Goal: Information Seeking & Learning: Learn about a topic

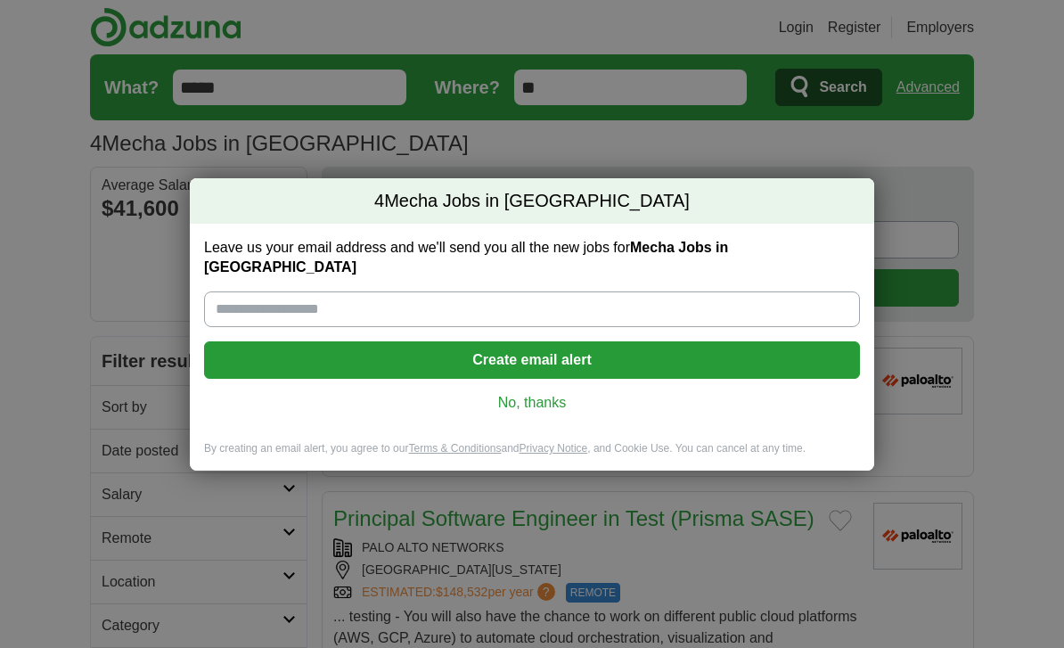
click at [552, 395] on link "No, thanks" at bounding box center [531, 403] width 627 height 20
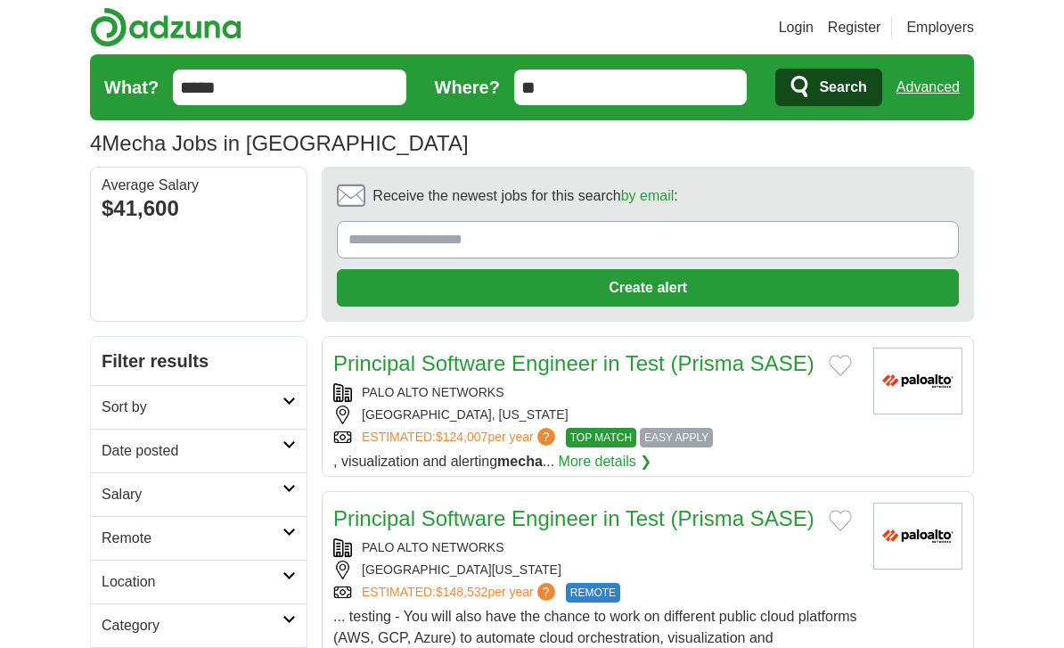
click at [307, 88] on input "*****" at bounding box center [289, 88] width 233 height 36
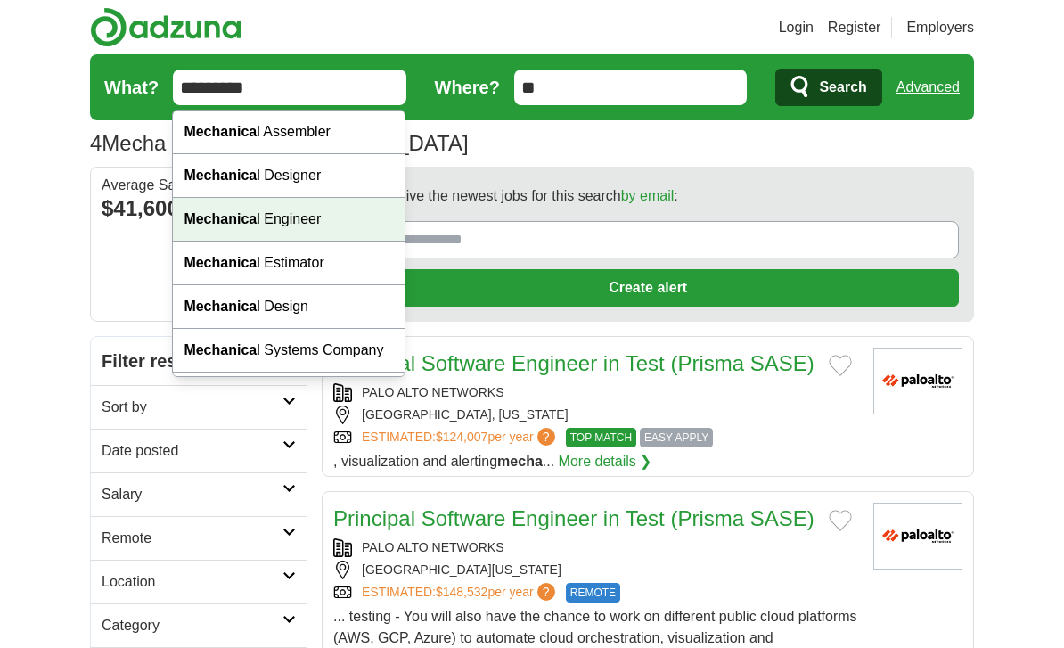
click at [324, 230] on div "Mechanica l Engineer" at bounding box center [289, 220] width 232 height 44
type input "**********"
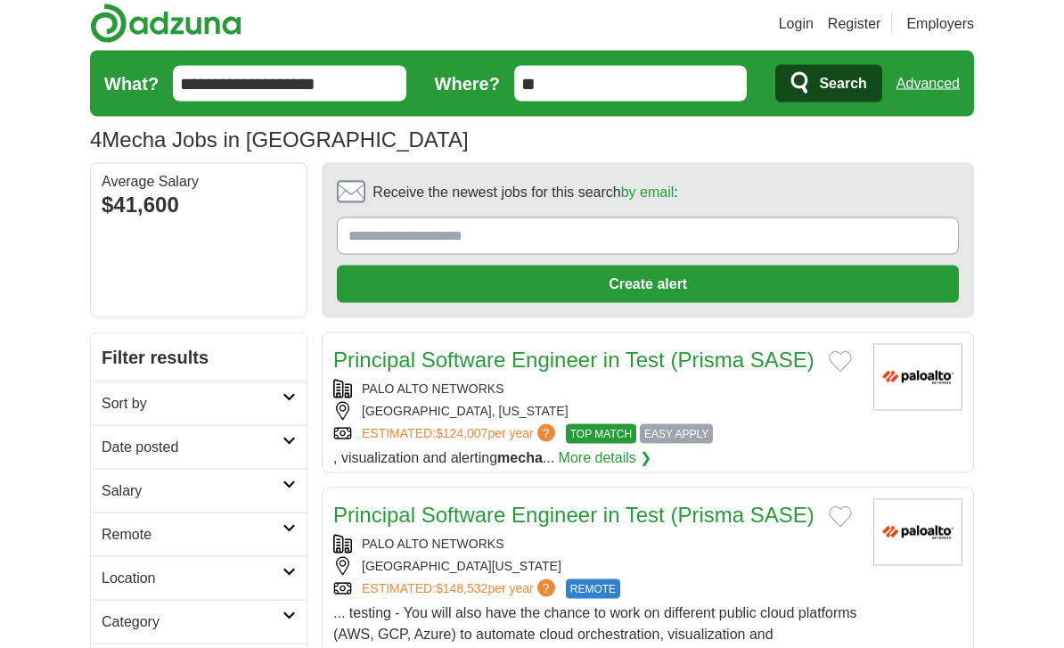
scroll to position [4, 0]
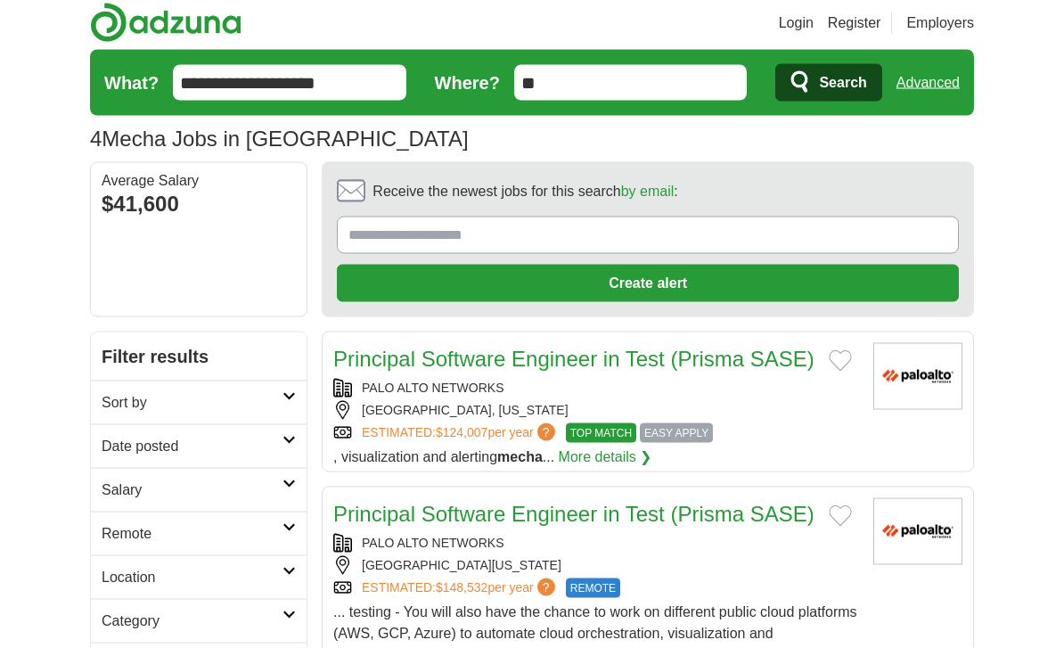
click at [826, 91] on span "Search" at bounding box center [842, 83] width 47 height 36
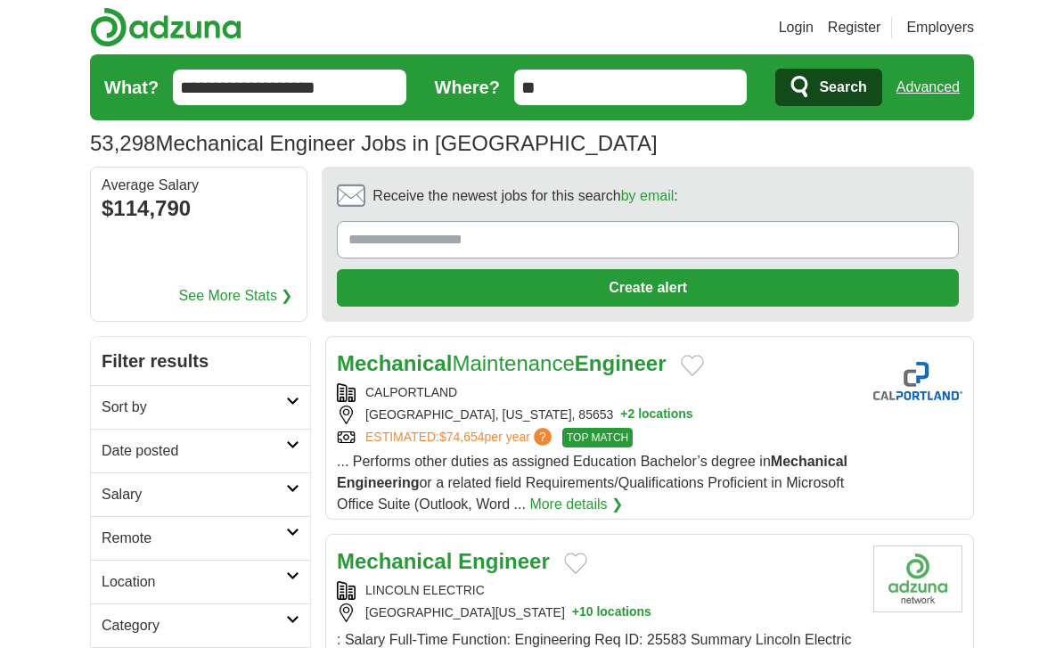
click at [945, 88] on link "Advanced" at bounding box center [927, 88] width 63 height 36
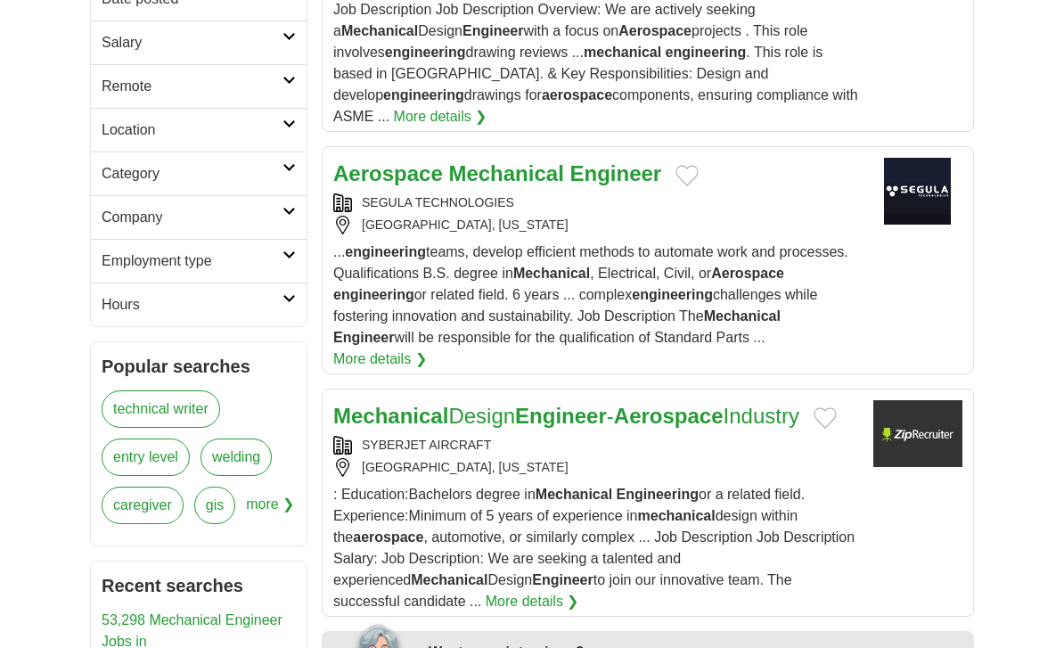
scroll to position [484, 0]
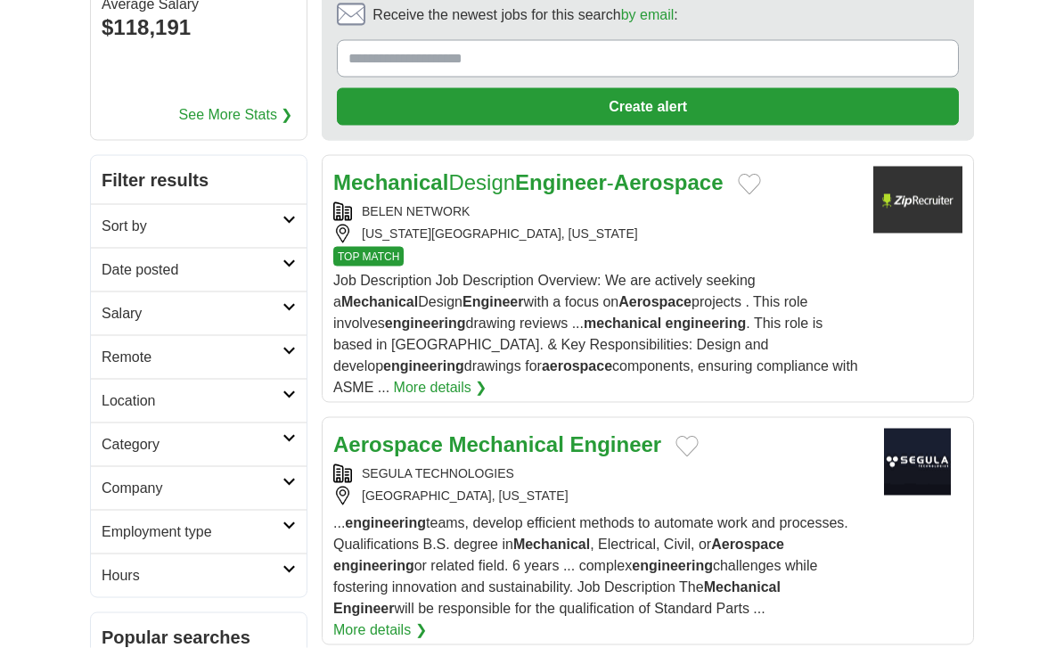
scroll to position [214, 0]
click at [291, 533] on link "Employment type" at bounding box center [199, 531] width 216 height 44
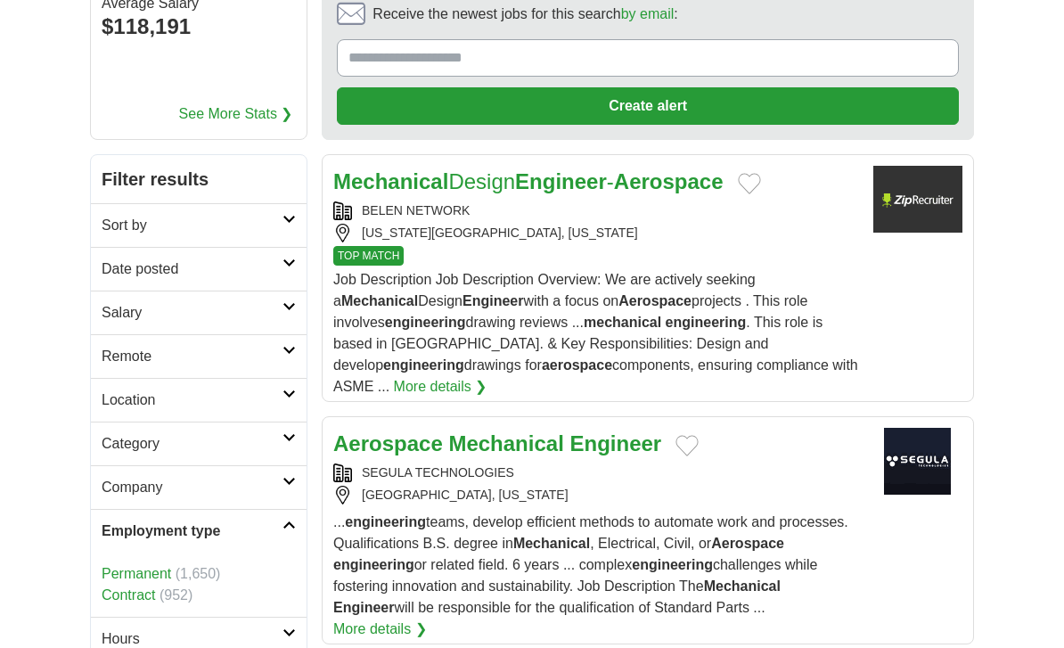
click at [291, 531] on link "Employment type" at bounding box center [199, 531] width 216 height 44
click at [291, 439] on icon at bounding box center [288, 437] width 13 height 9
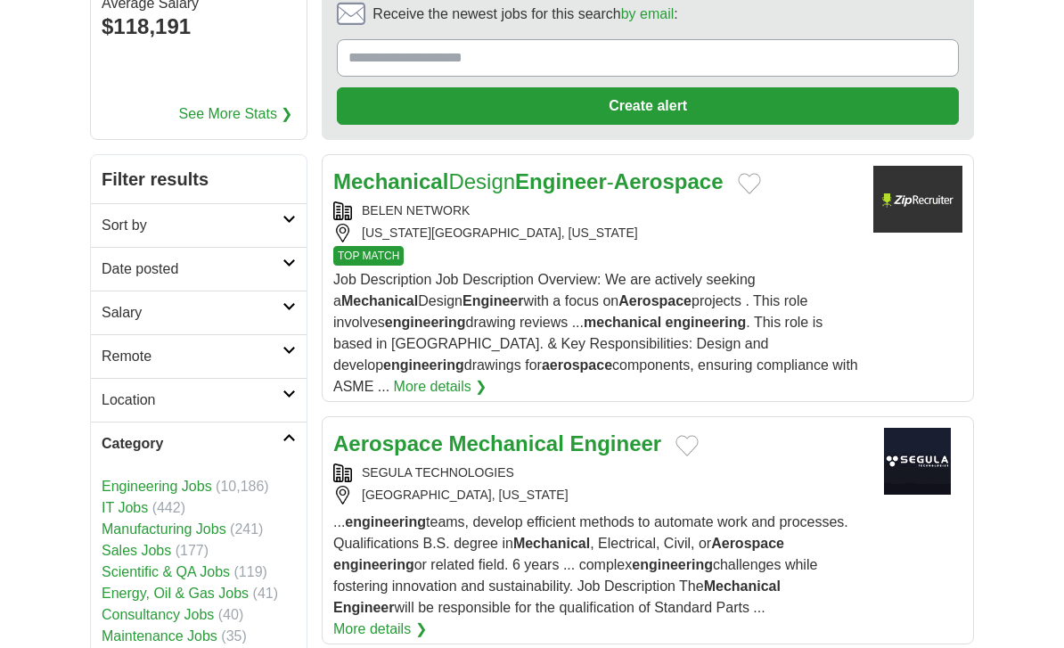
click at [286, 452] on link "Category" at bounding box center [199, 444] width 216 height 44
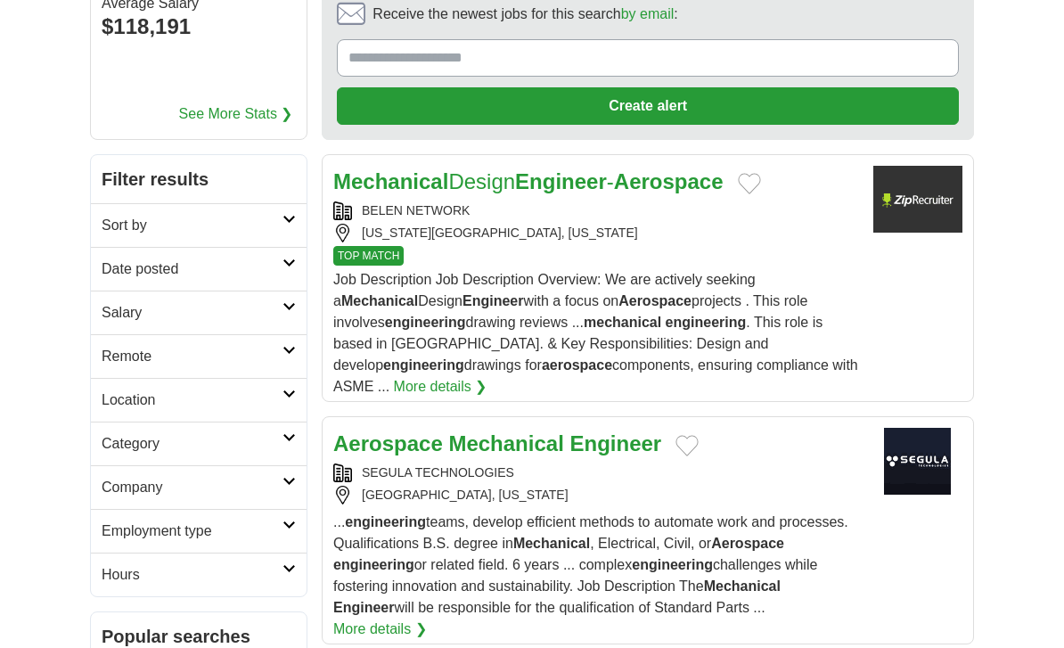
click at [292, 216] on icon at bounding box center [288, 219] width 13 height 9
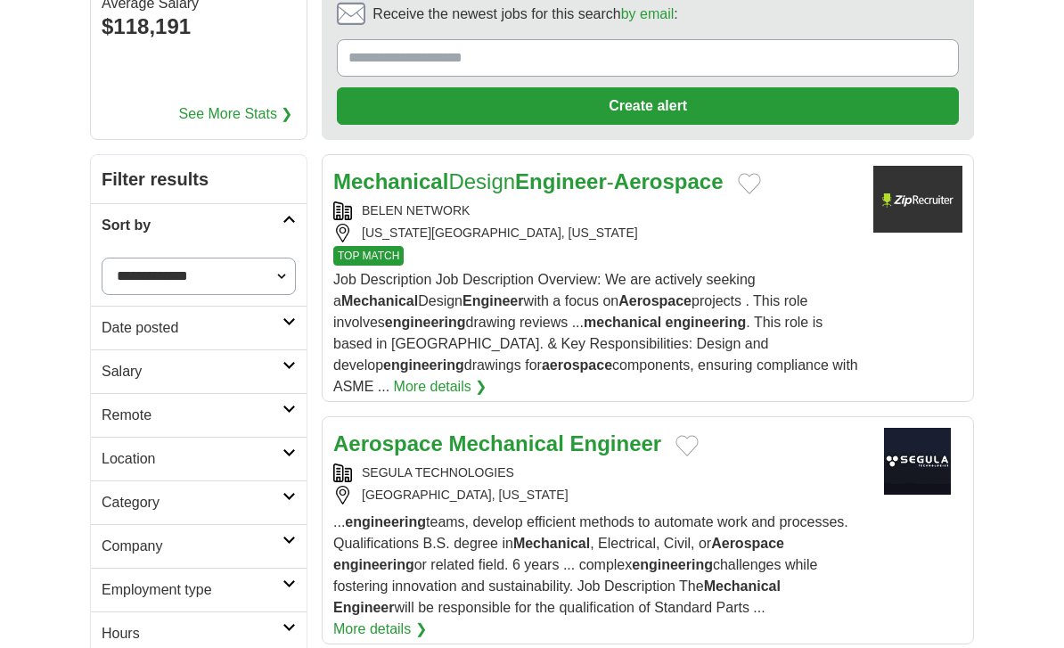
click at [286, 276] on select "**********" at bounding box center [199, 276] width 194 height 37
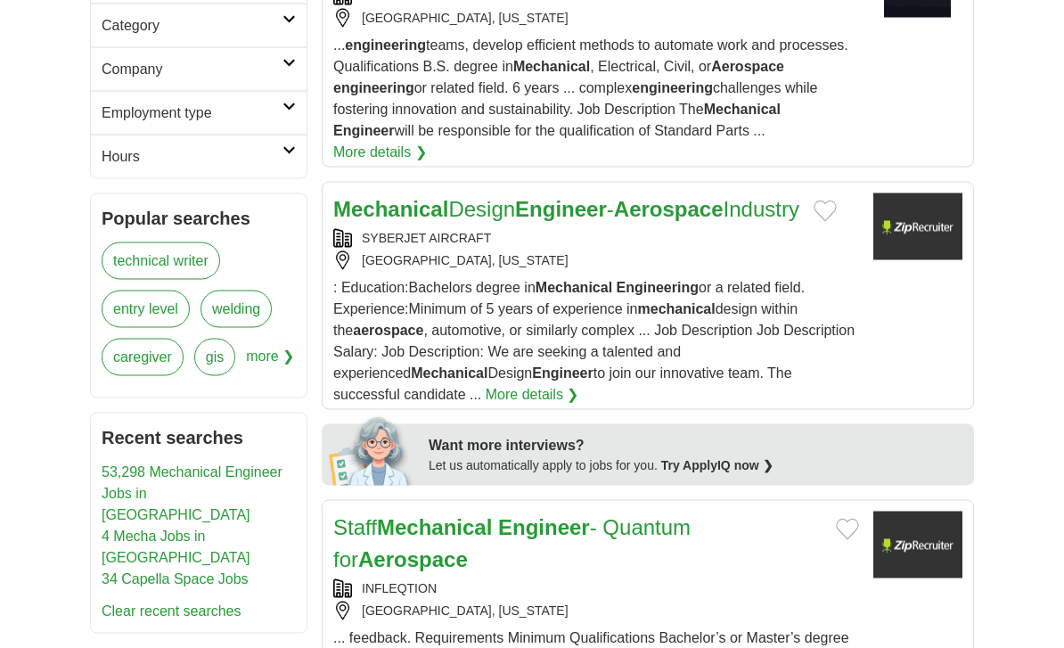
scroll to position [692, 0]
click at [160, 316] on link "entry level" at bounding box center [146, 308] width 88 height 37
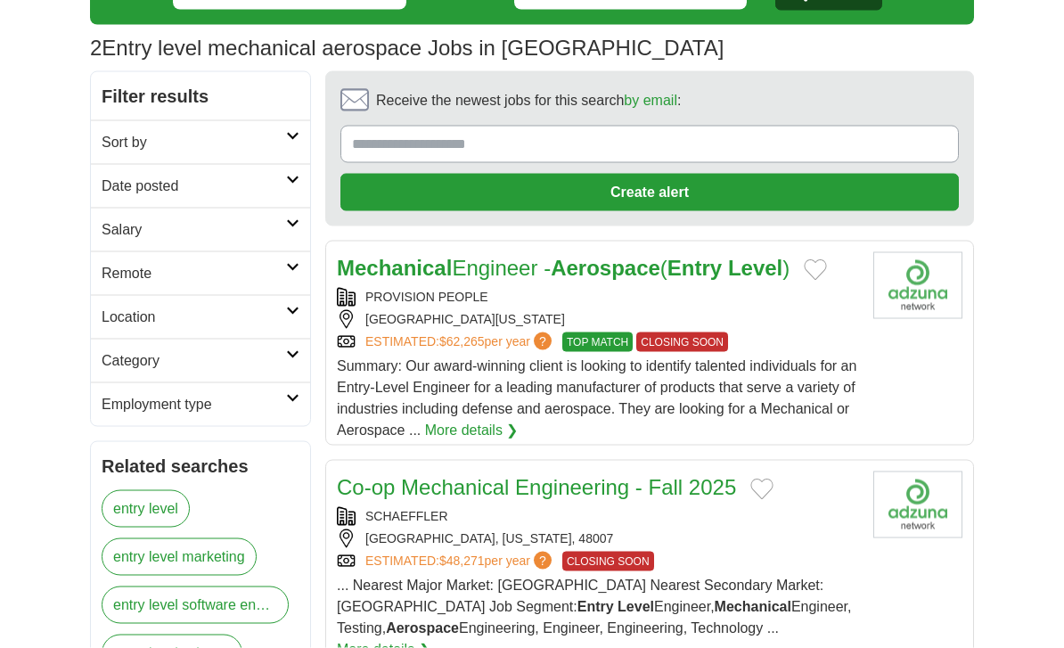
scroll to position [96, 0]
click at [295, 137] on icon at bounding box center [292, 135] width 13 height 9
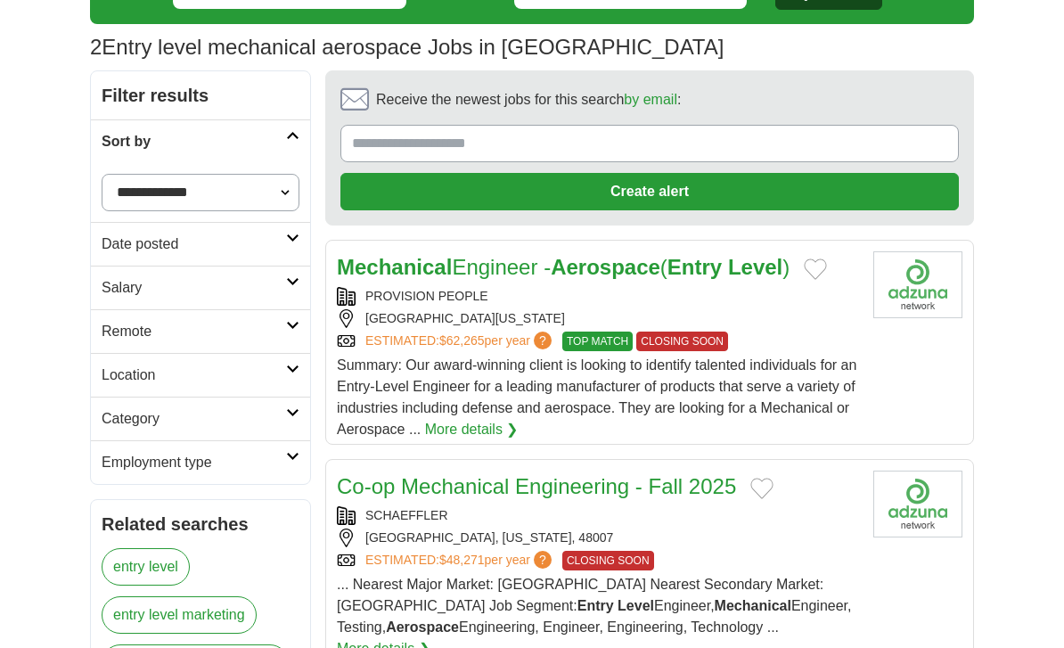
click at [287, 197] on select "**********" at bounding box center [201, 192] width 198 height 37
select select "**********"
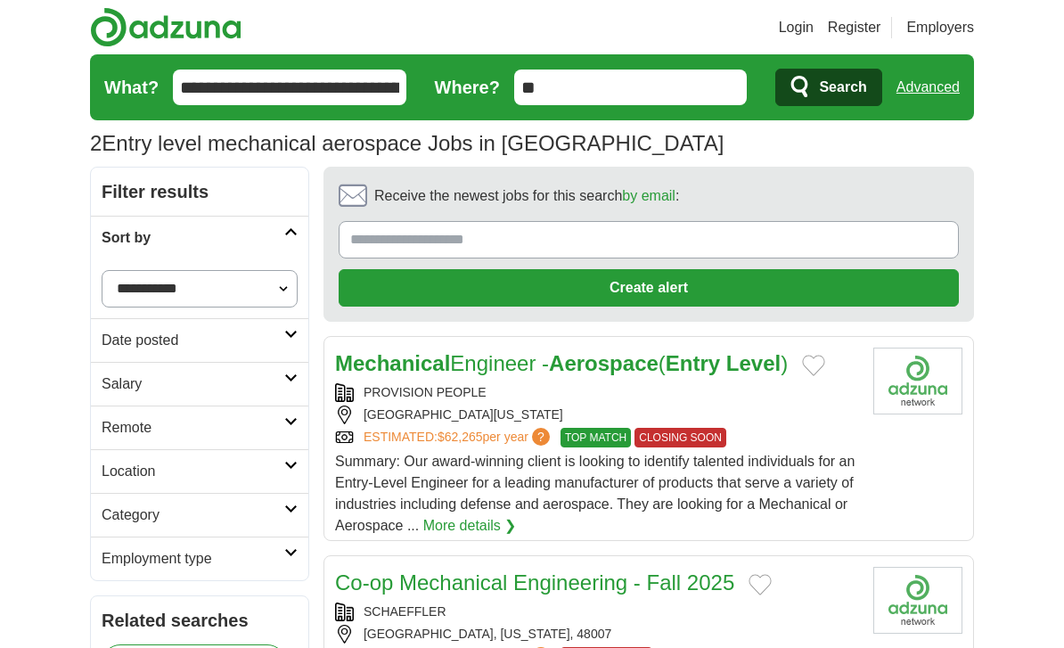
click at [372, 90] on input "**********" at bounding box center [289, 88] width 233 height 36
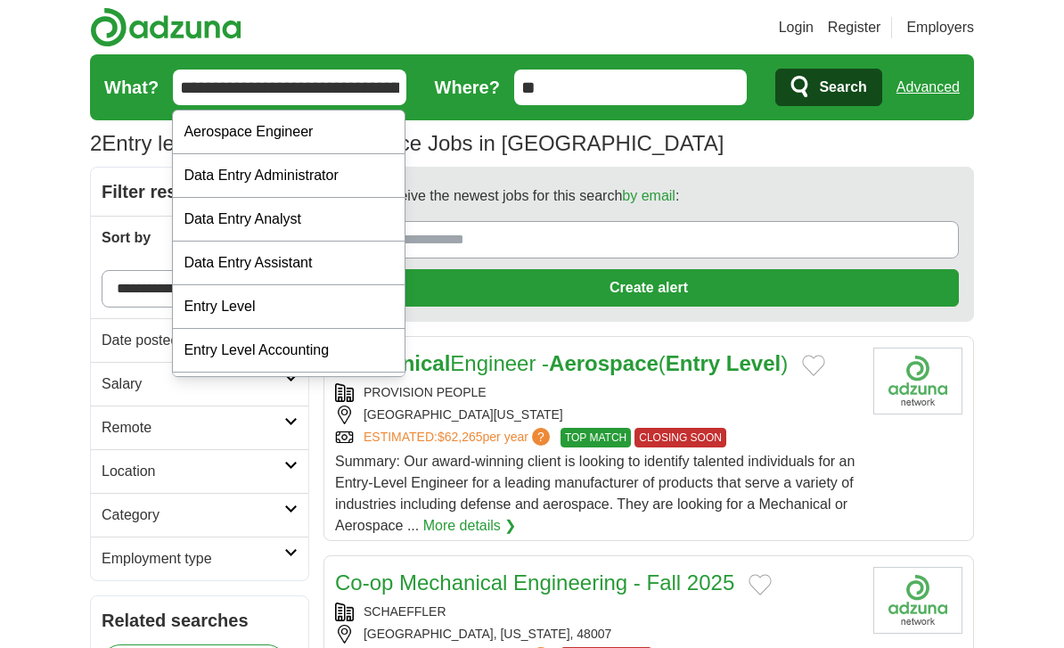
click at [393, 95] on input "**********" at bounding box center [289, 88] width 233 height 36
type input "**********"
click at [828, 87] on button "Search" at bounding box center [828, 87] width 106 height 37
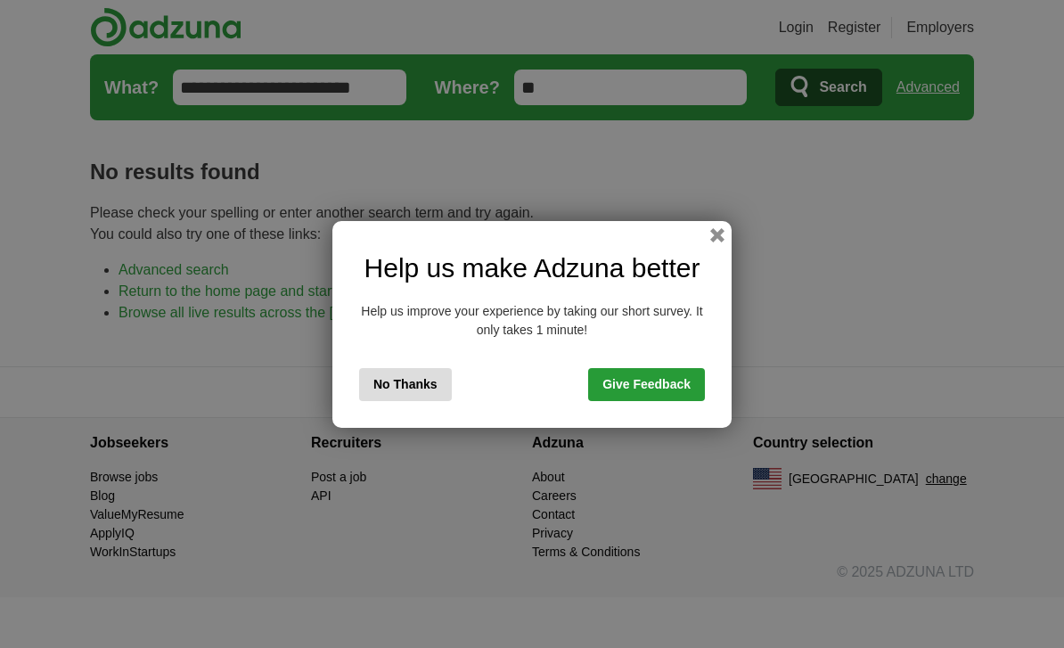
click at [707, 244] on div "Help us make Adzuna better Help us improve your experience by taking our short …" at bounding box center [531, 324] width 399 height 207
click at [718, 231] on button "button" at bounding box center [717, 235] width 14 height 14
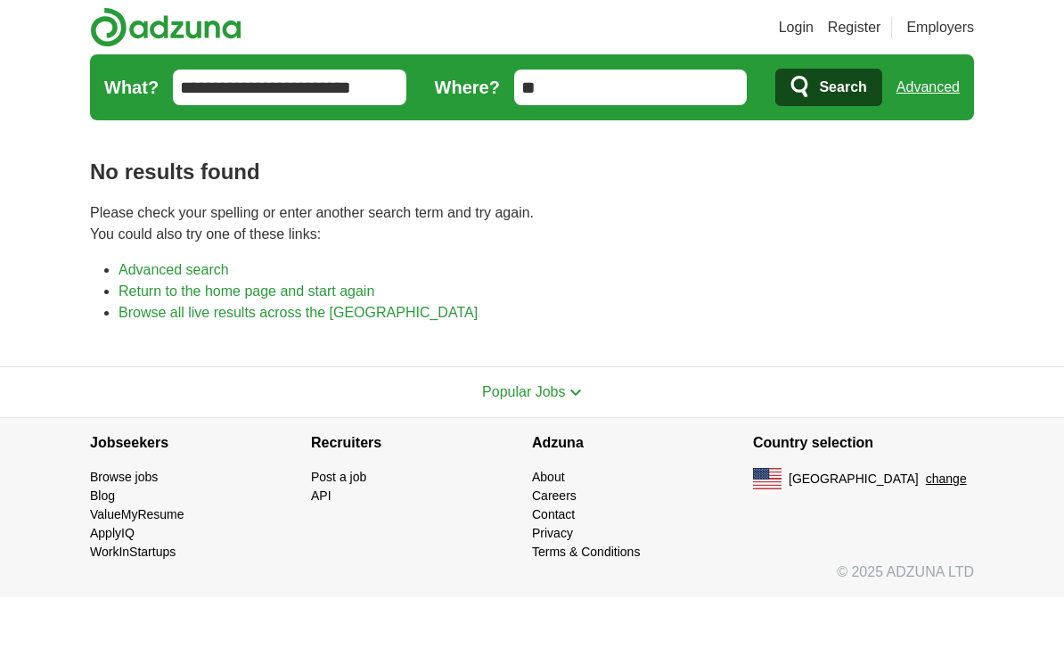
click at [355, 88] on input "**********" at bounding box center [289, 88] width 233 height 36
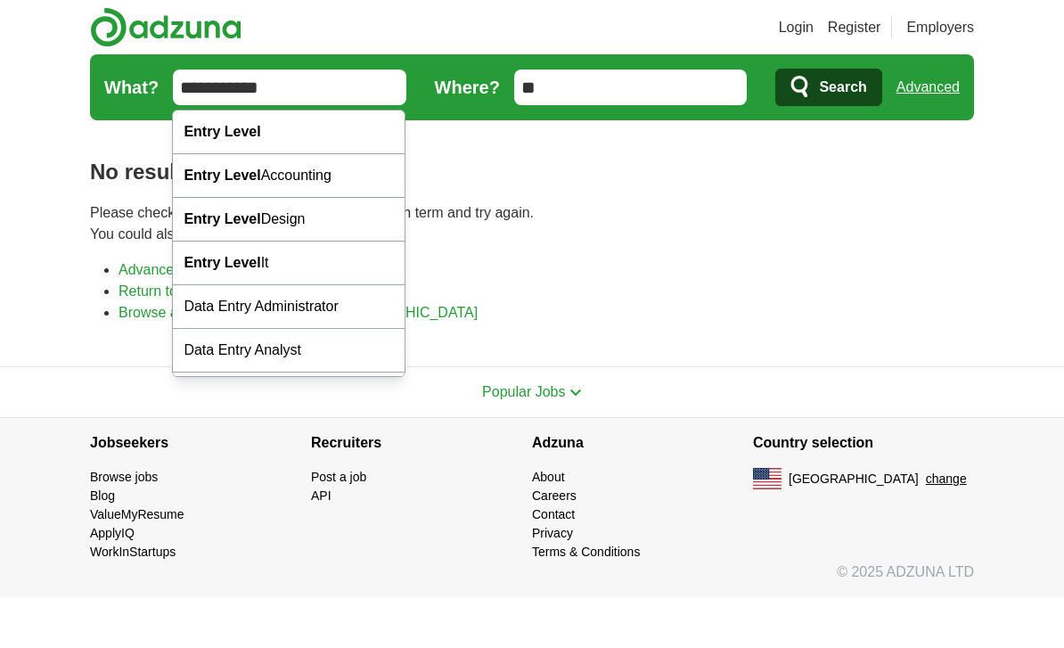
type input "**********"
click at [828, 87] on button "Search" at bounding box center [828, 87] width 106 height 37
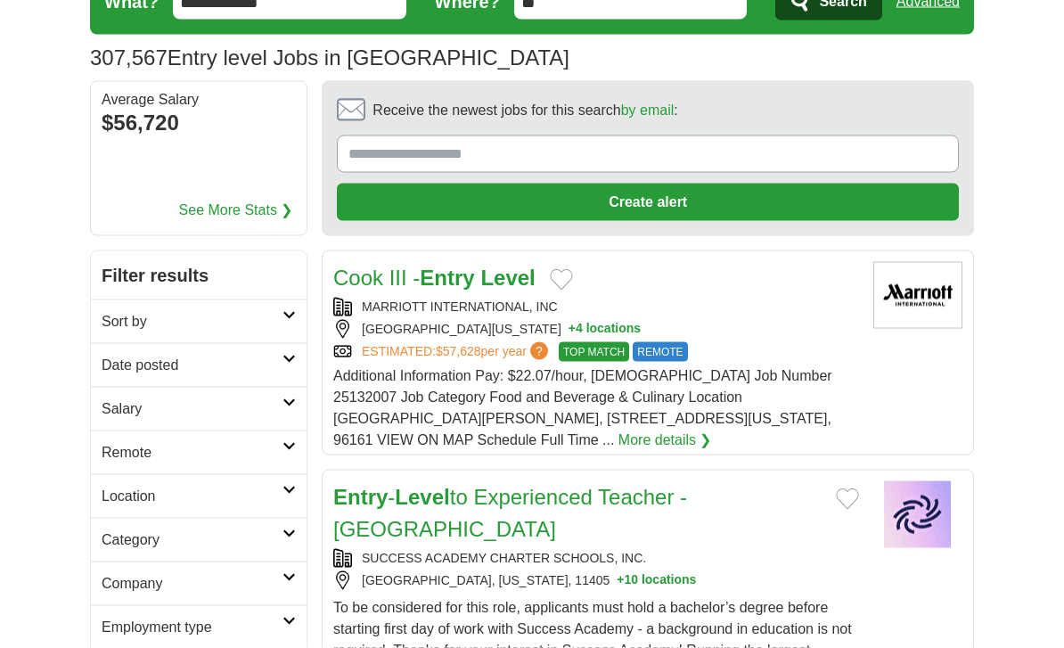
scroll to position [94, 0]
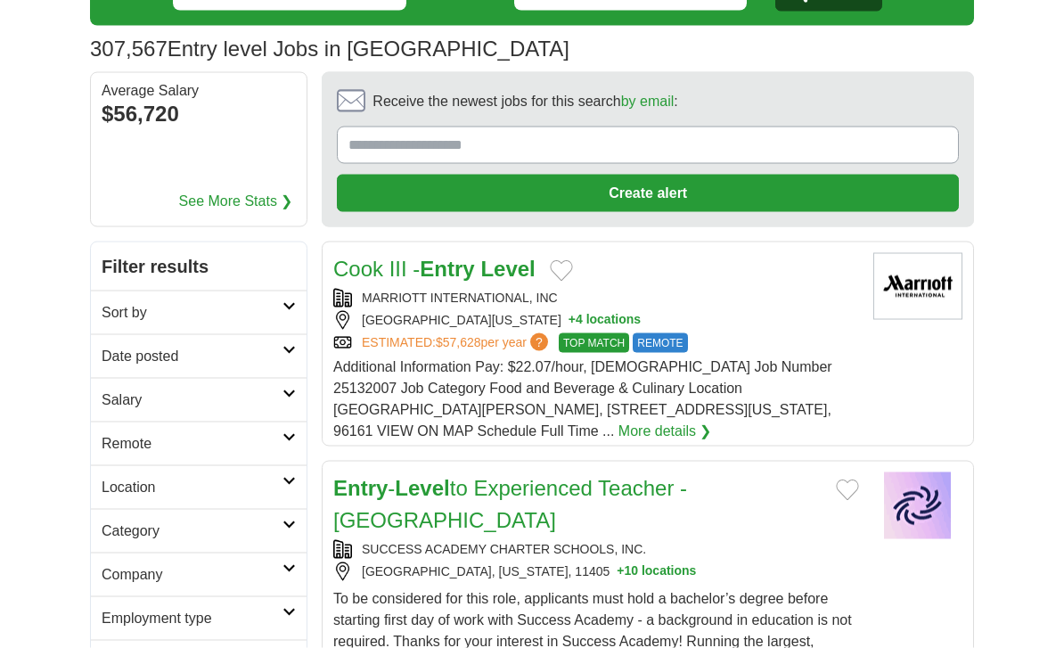
click at [289, 344] on link "Date posted" at bounding box center [199, 356] width 216 height 44
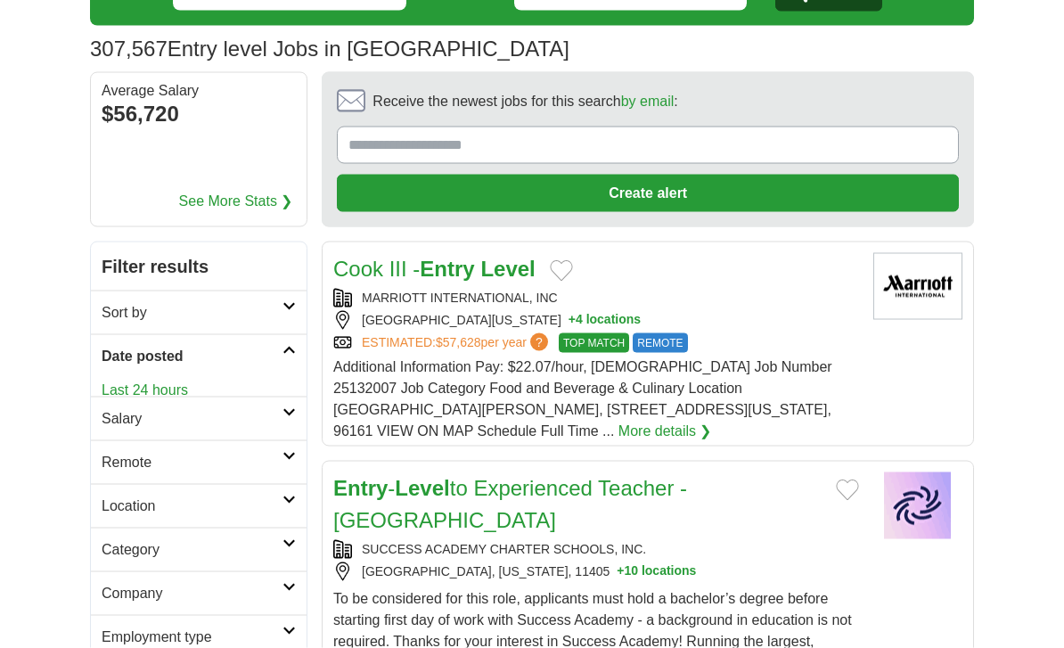
scroll to position [95, 0]
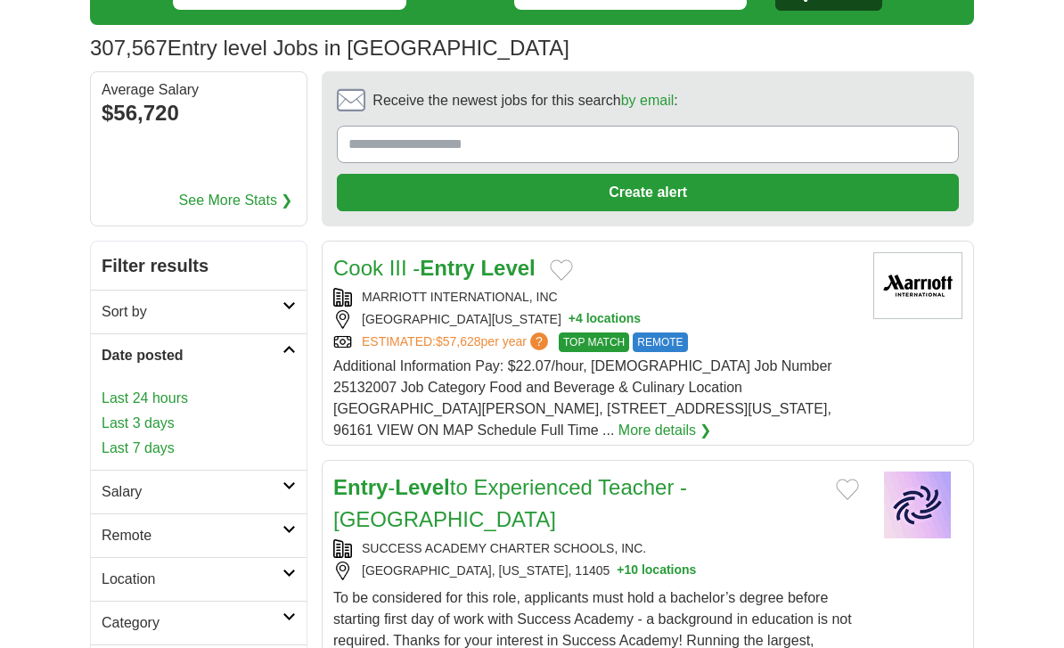
click at [203, 401] on link "Last 24 hours" at bounding box center [199, 398] width 194 height 21
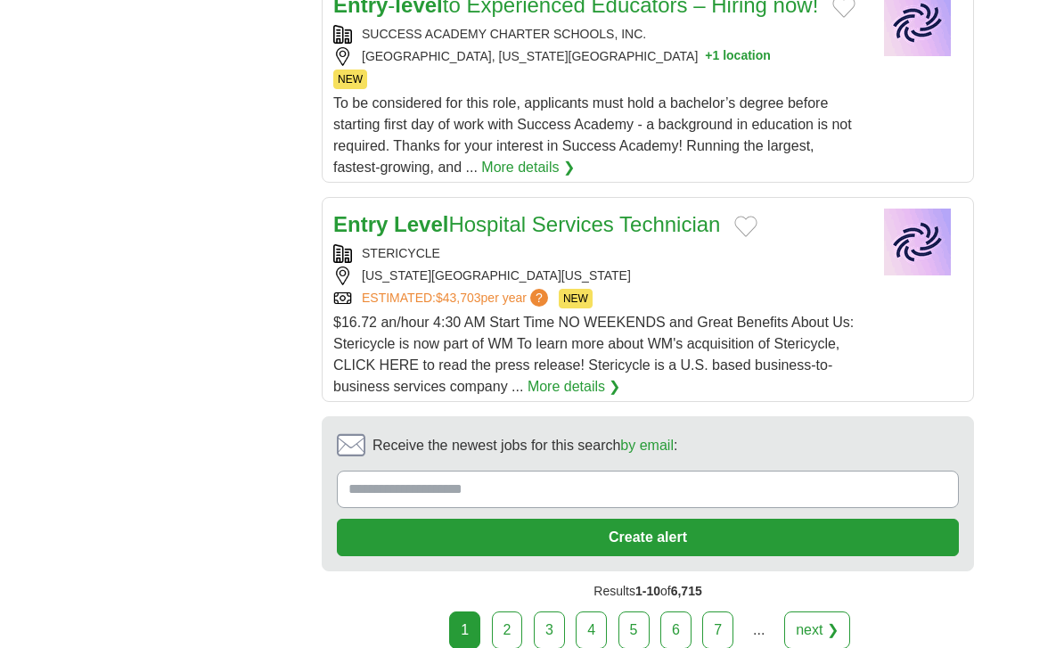
scroll to position [2330, 0]
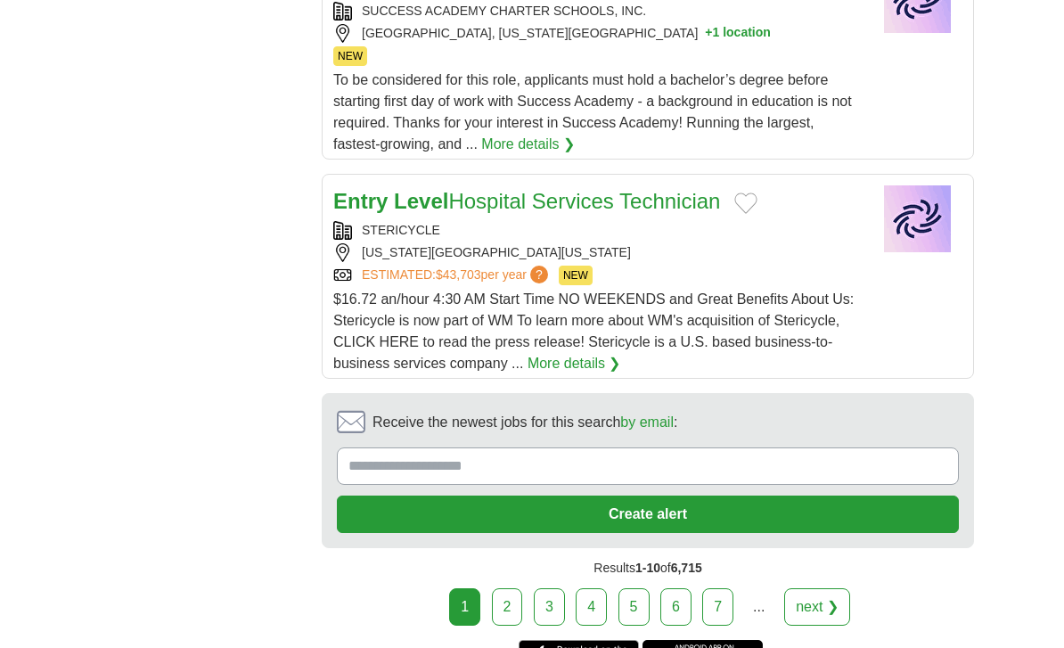
click at [817, 588] on link "next ❯" at bounding box center [817, 606] width 66 height 37
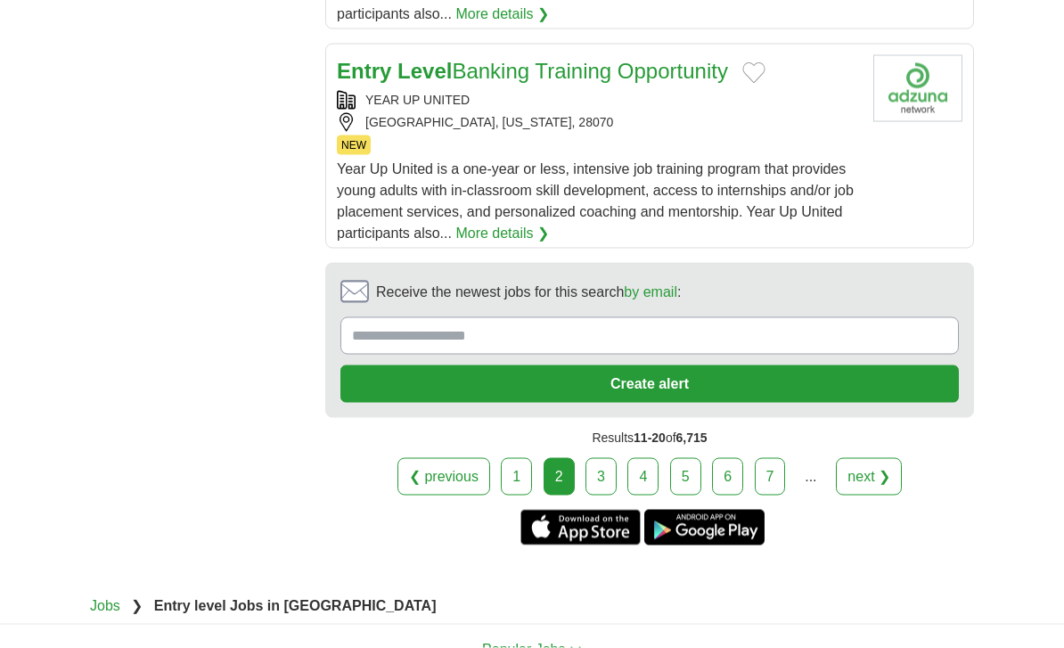
scroll to position [2533, 0]
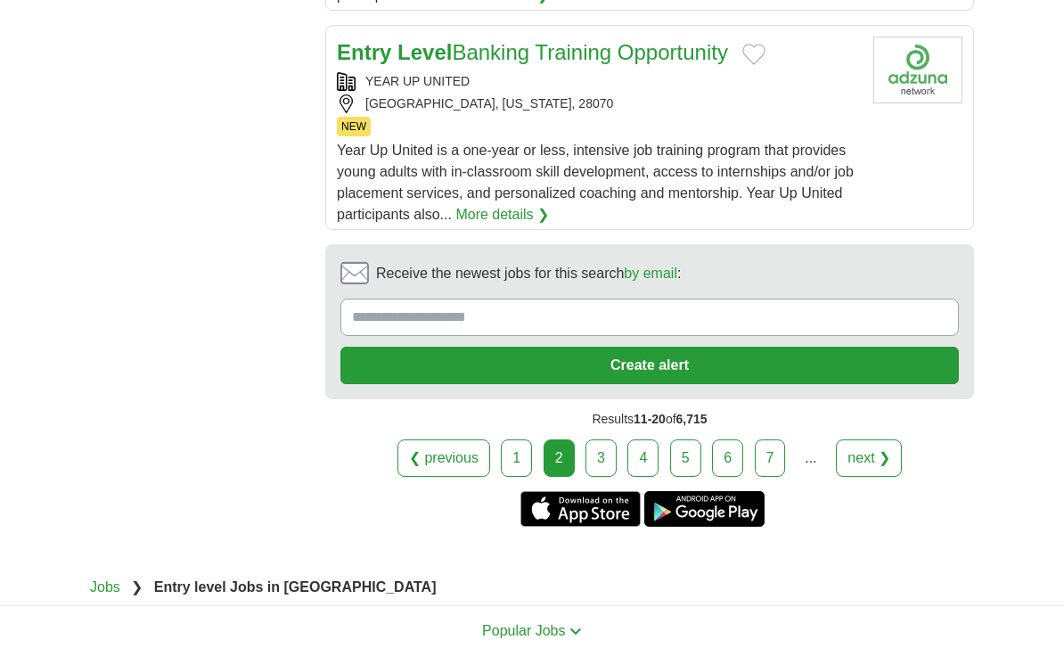
click at [873, 477] on link "next ❯" at bounding box center [869, 457] width 66 height 37
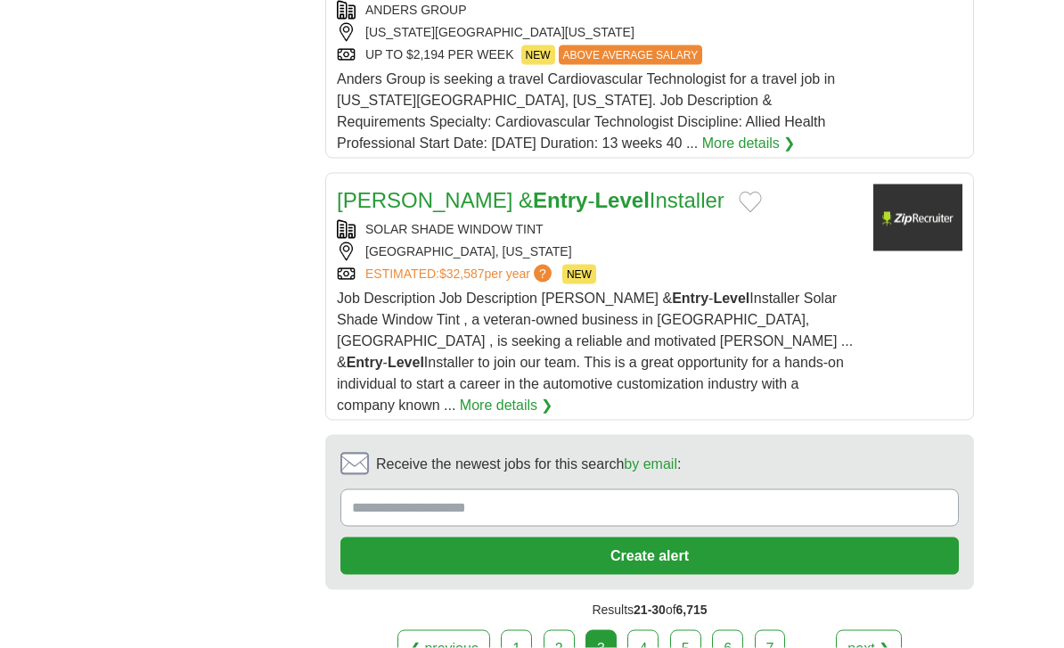
scroll to position [2448, 0]
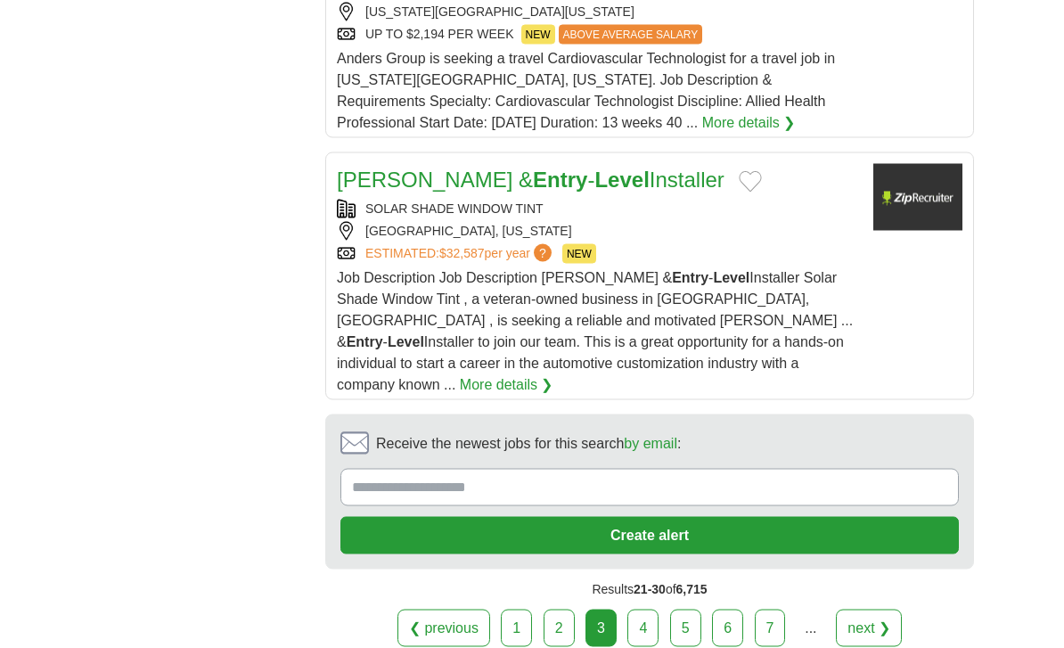
click at [877, 621] on link "next ❯" at bounding box center [869, 628] width 66 height 37
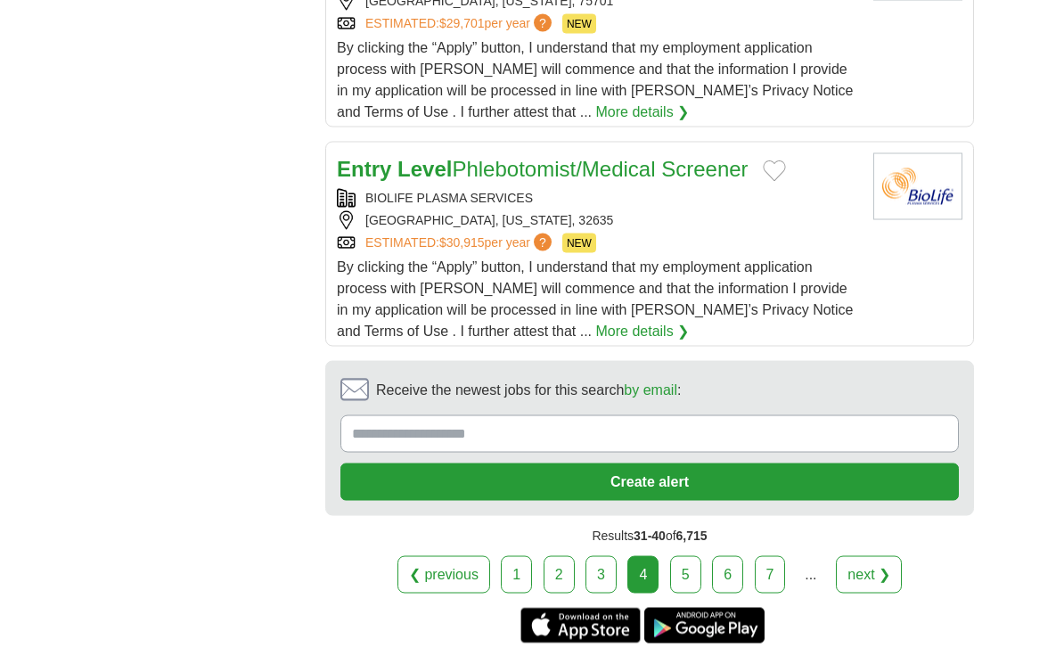
scroll to position [2331, 0]
click at [691, 585] on link "5" at bounding box center [685, 573] width 31 height 37
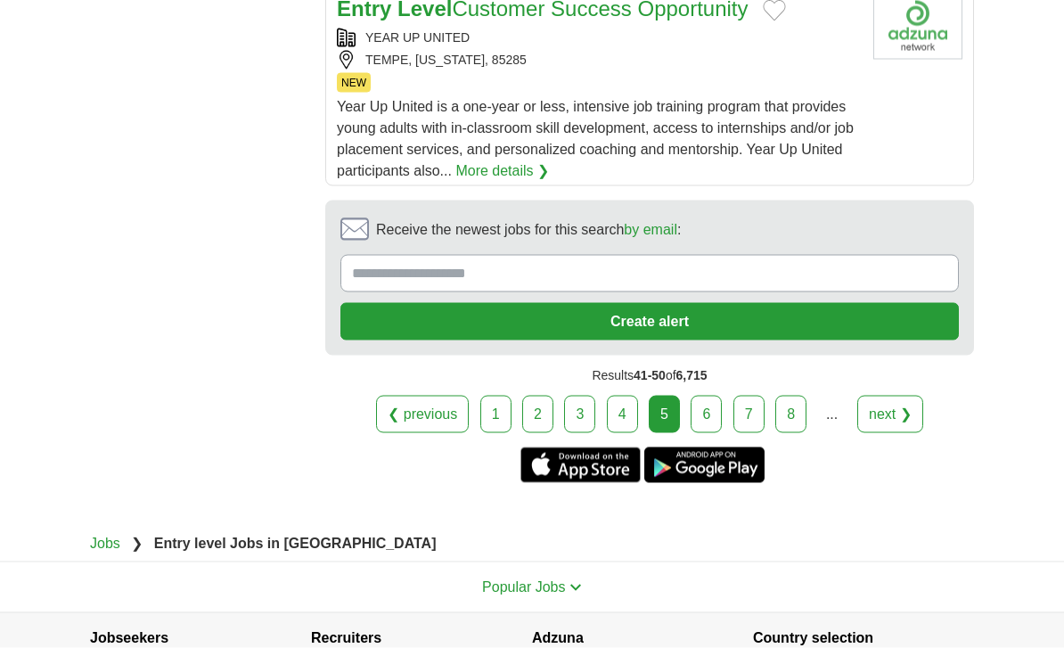
scroll to position [2458, 0]
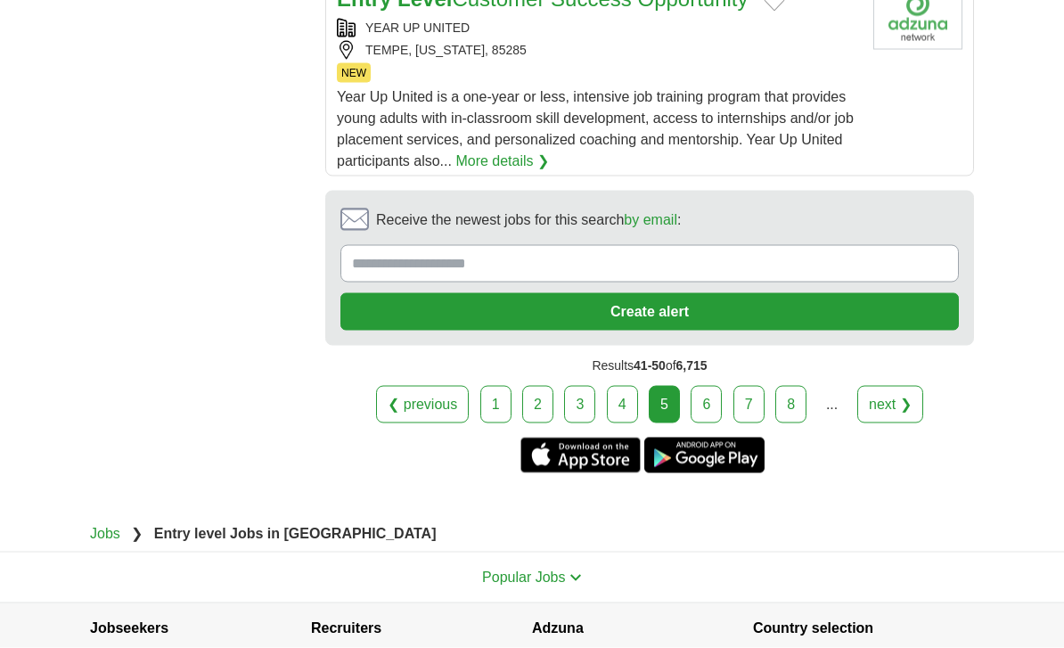
click at [710, 408] on link "6" at bounding box center [706, 404] width 31 height 37
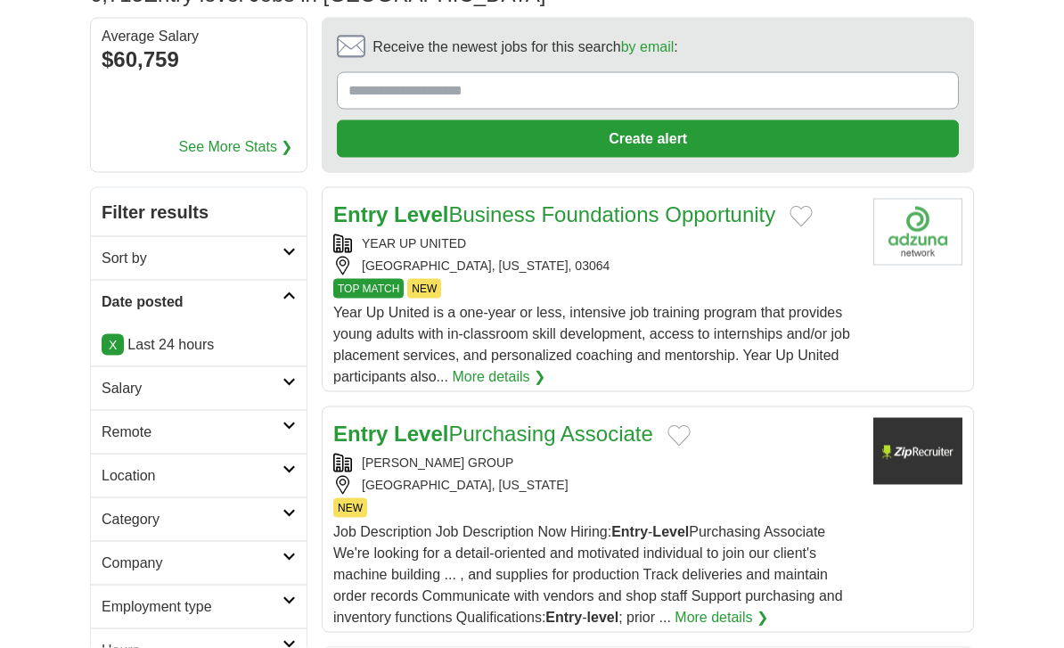
scroll to position [78, 0]
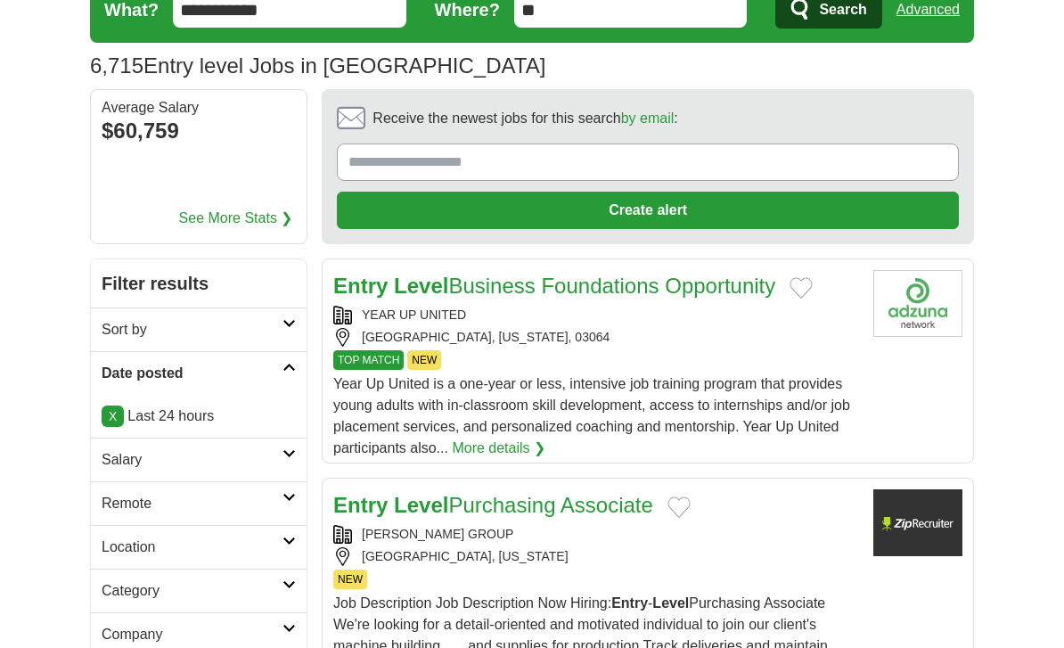
click at [287, 540] on icon at bounding box center [288, 540] width 13 height 9
click at [196, 647] on span "(529)" at bounding box center [212, 653] width 33 height 15
click at [154, 647] on link "[US_STATE]" at bounding box center [151, 653] width 79 height 15
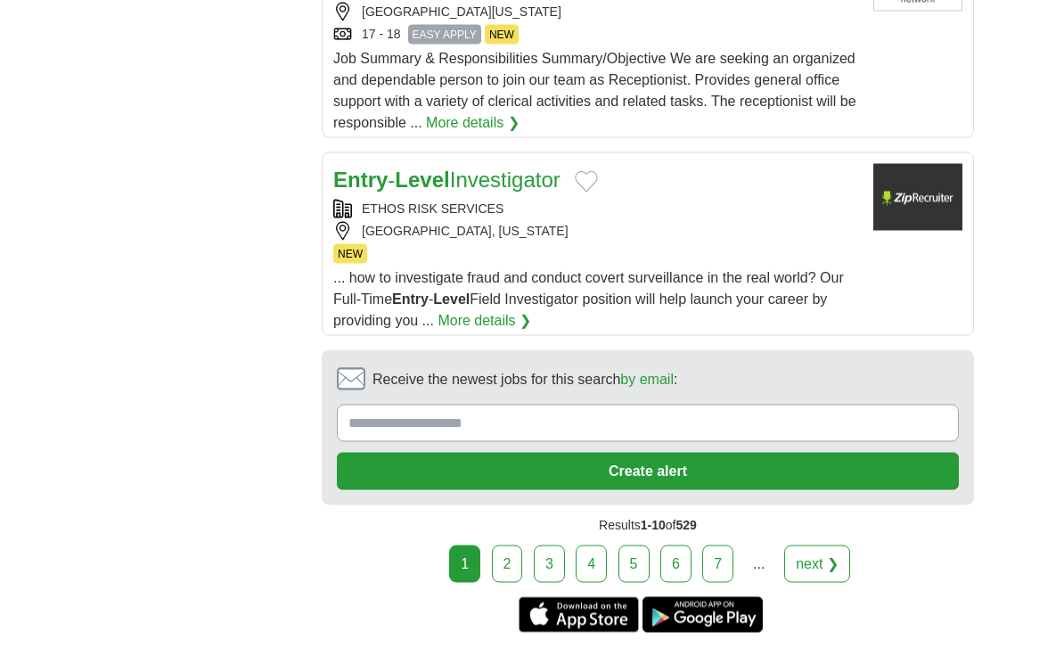
scroll to position [2320, 0]
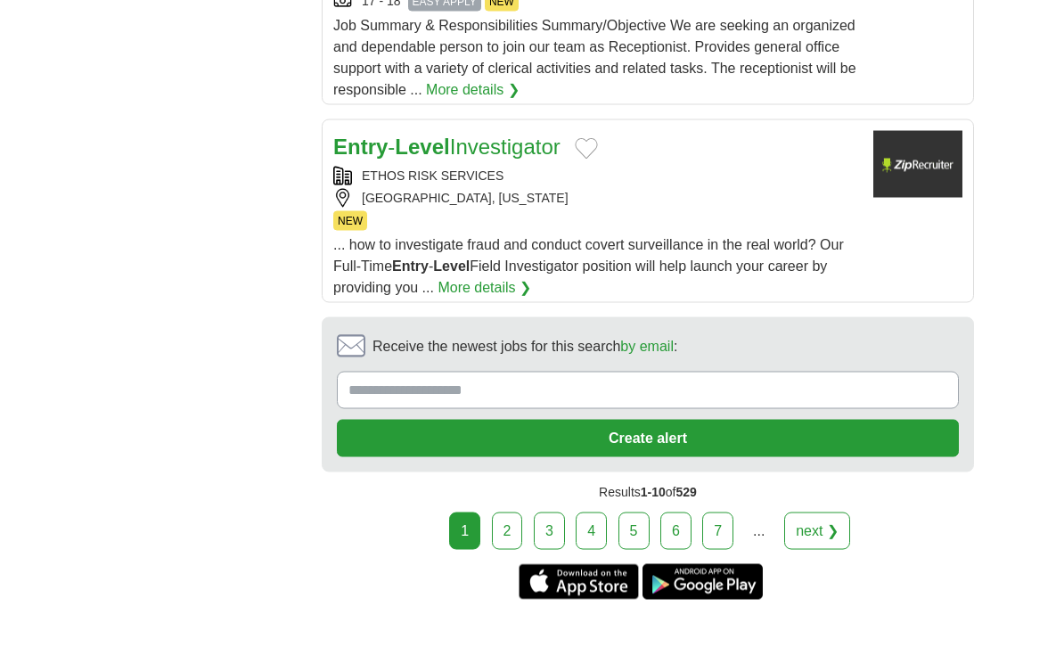
click at [822, 542] on link "next ❯" at bounding box center [817, 530] width 66 height 37
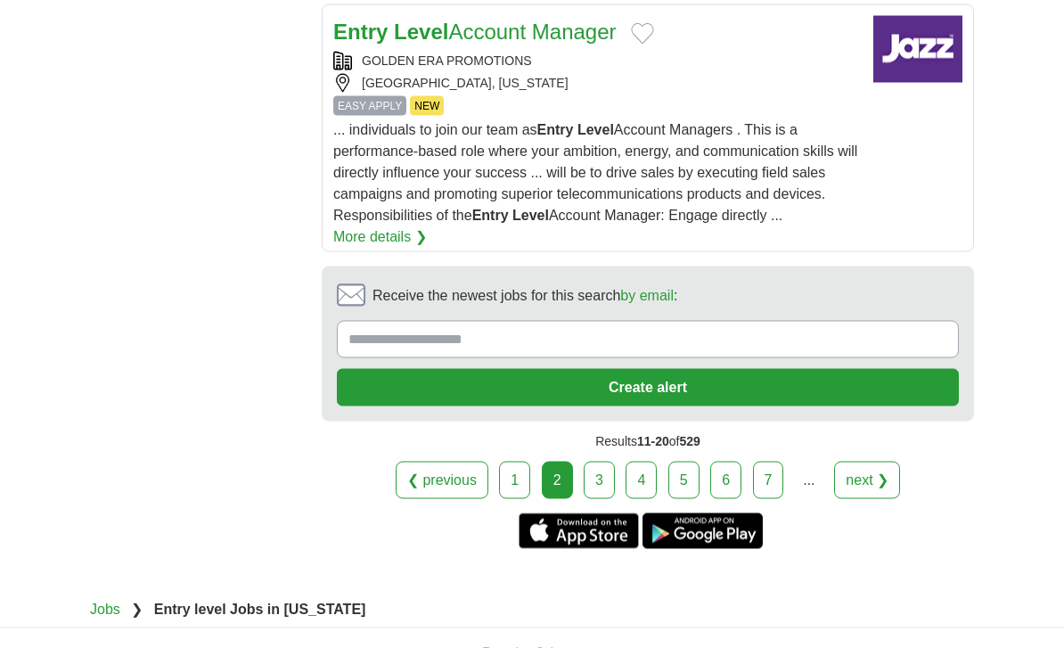
scroll to position [2631, 0]
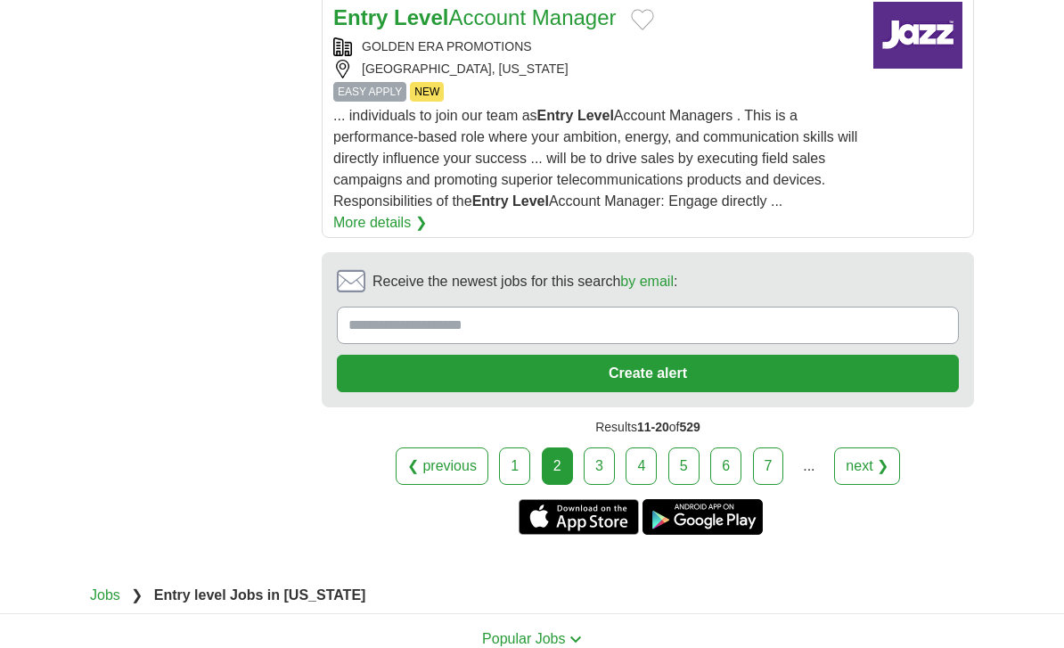
click at [868, 485] on link "next ❯" at bounding box center [867, 465] width 66 height 37
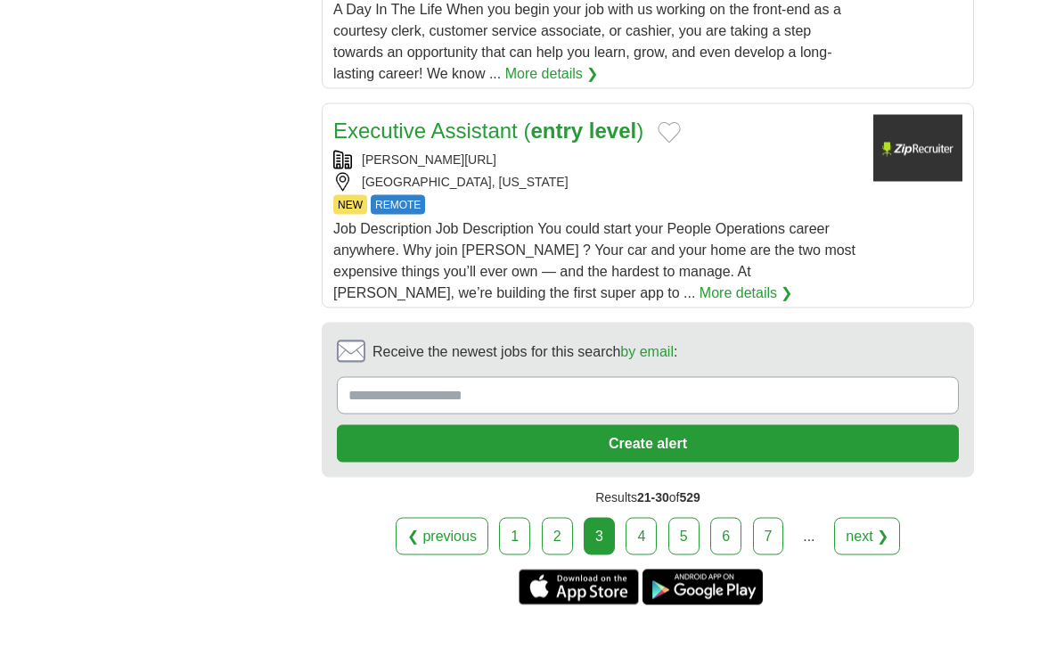
scroll to position [2803, 0]
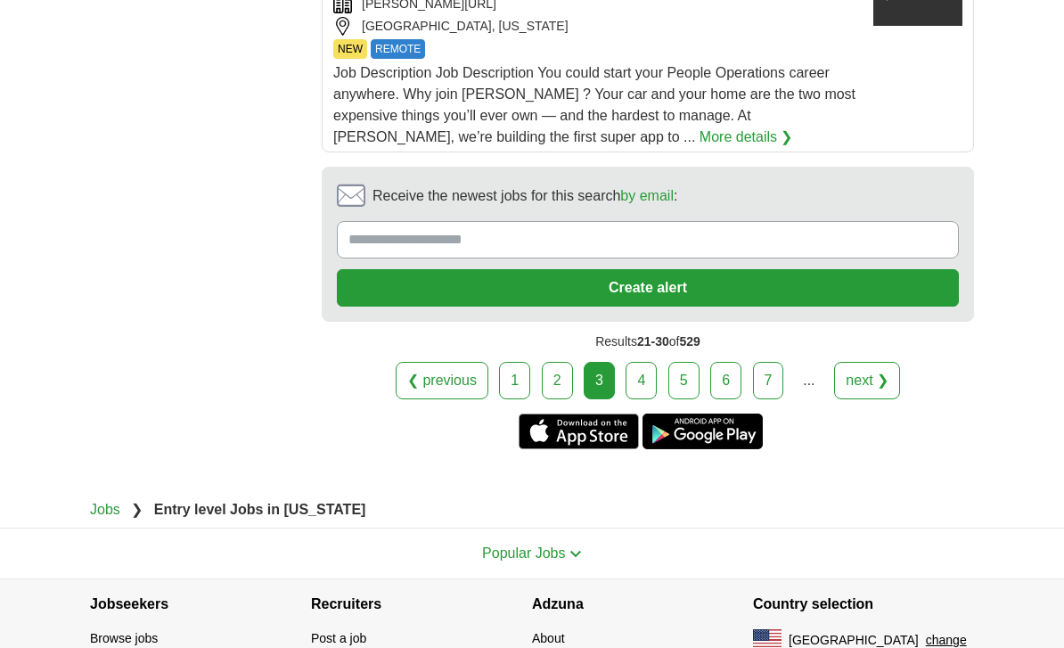
click at [870, 362] on link "next ❯" at bounding box center [867, 380] width 66 height 37
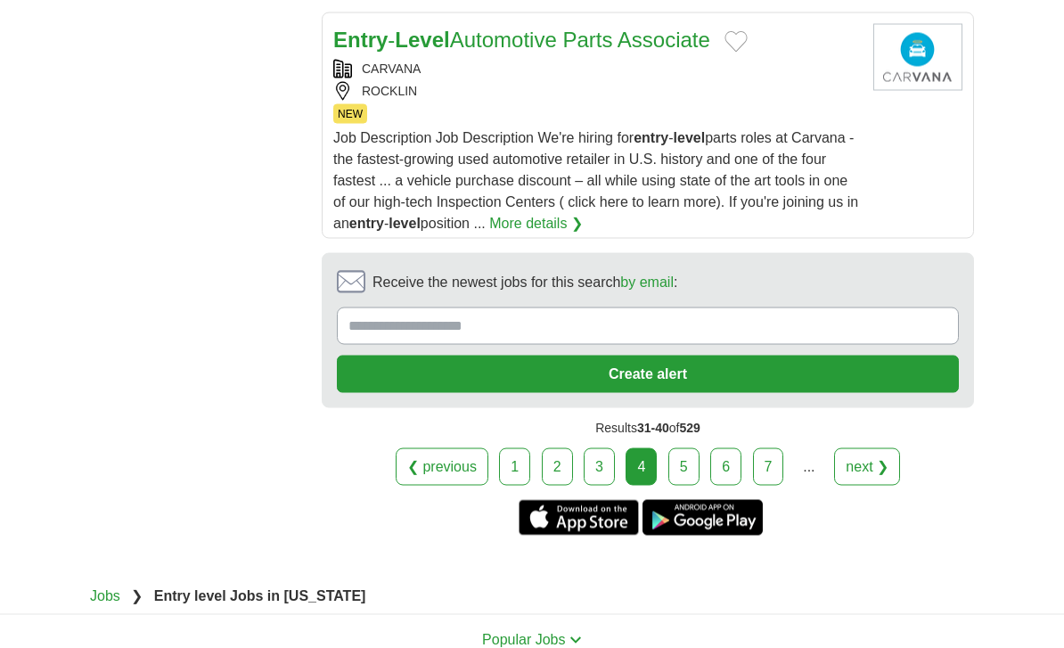
scroll to position [2611, 0]
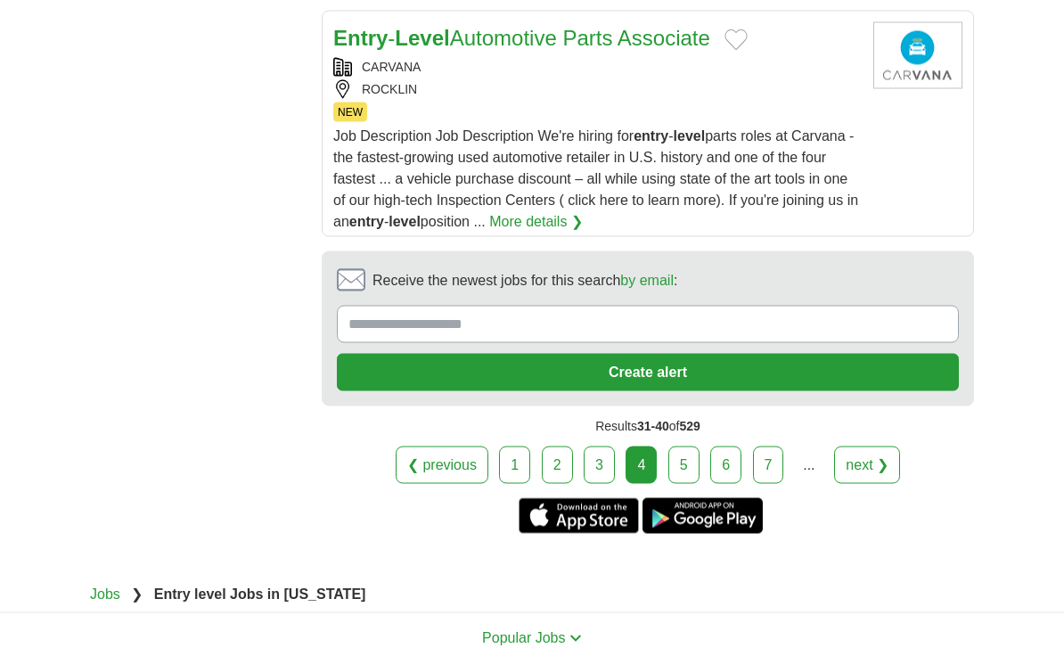
click at [874, 484] on link "next ❯" at bounding box center [867, 464] width 66 height 37
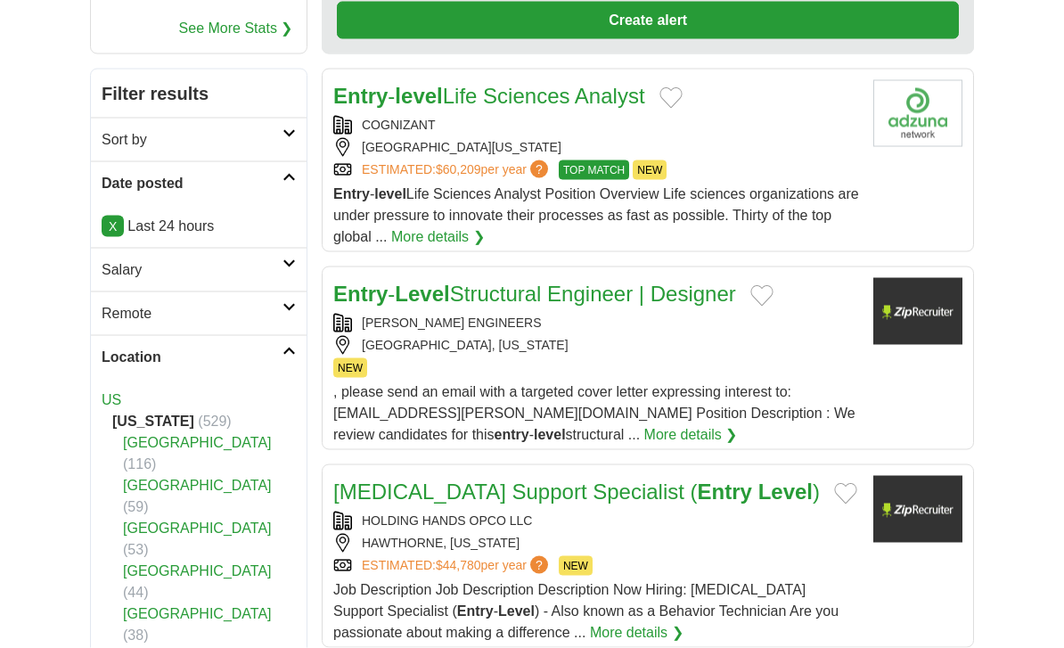
scroll to position [268, 0]
click at [692, 291] on link "Entry - Level Structural Engineer | Designer" at bounding box center [534, 293] width 403 height 24
